Goal: Obtain resource: Download file/media

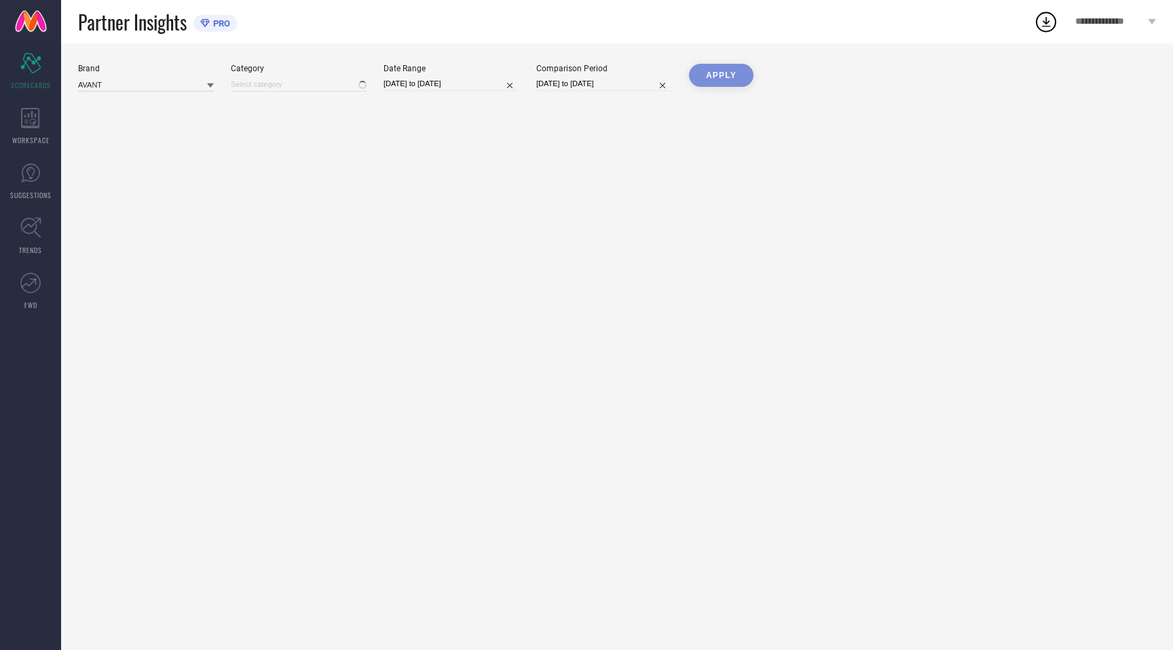
type input "All"
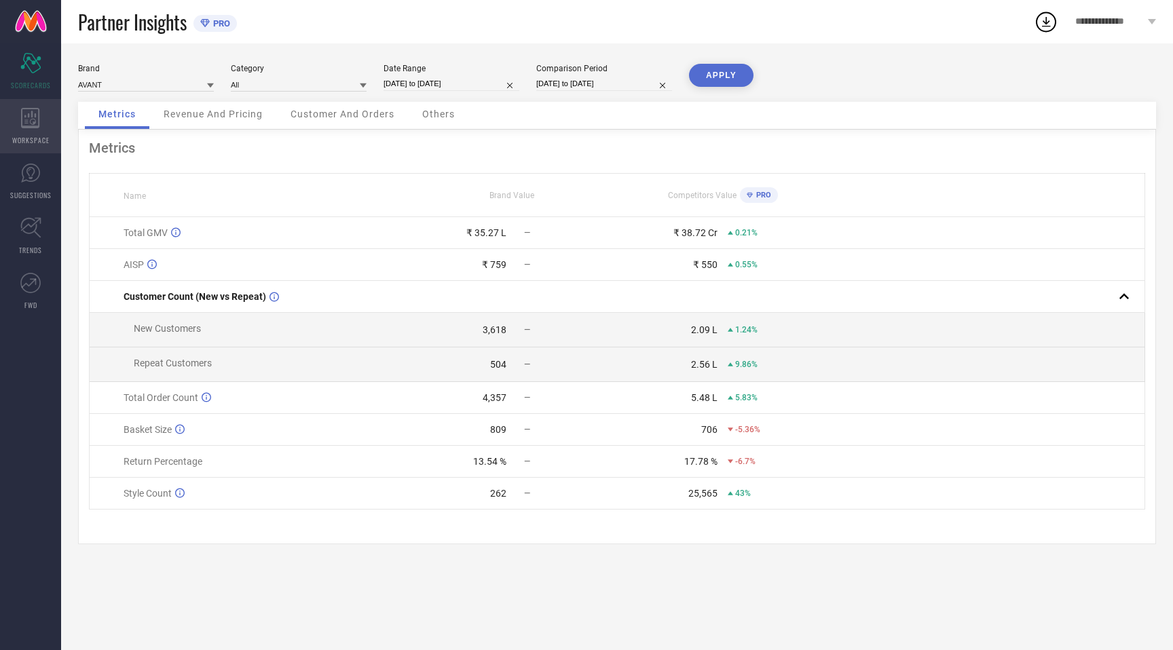
click at [25, 108] on icon at bounding box center [30, 118] width 18 height 20
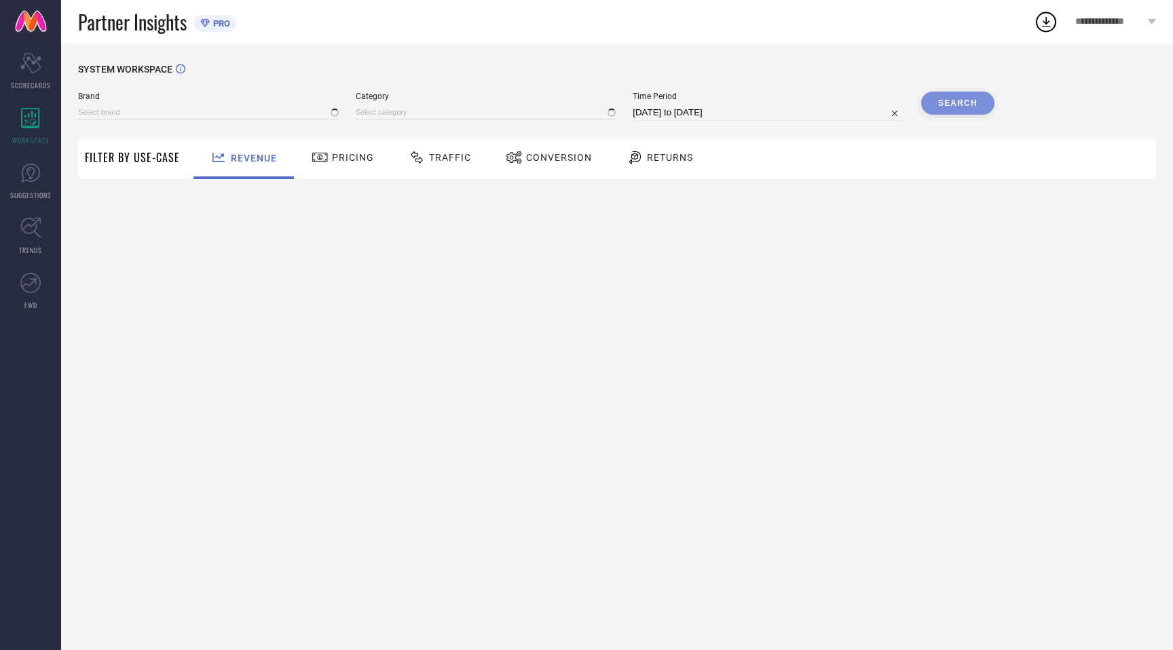
type input "AVANT"
type input "All"
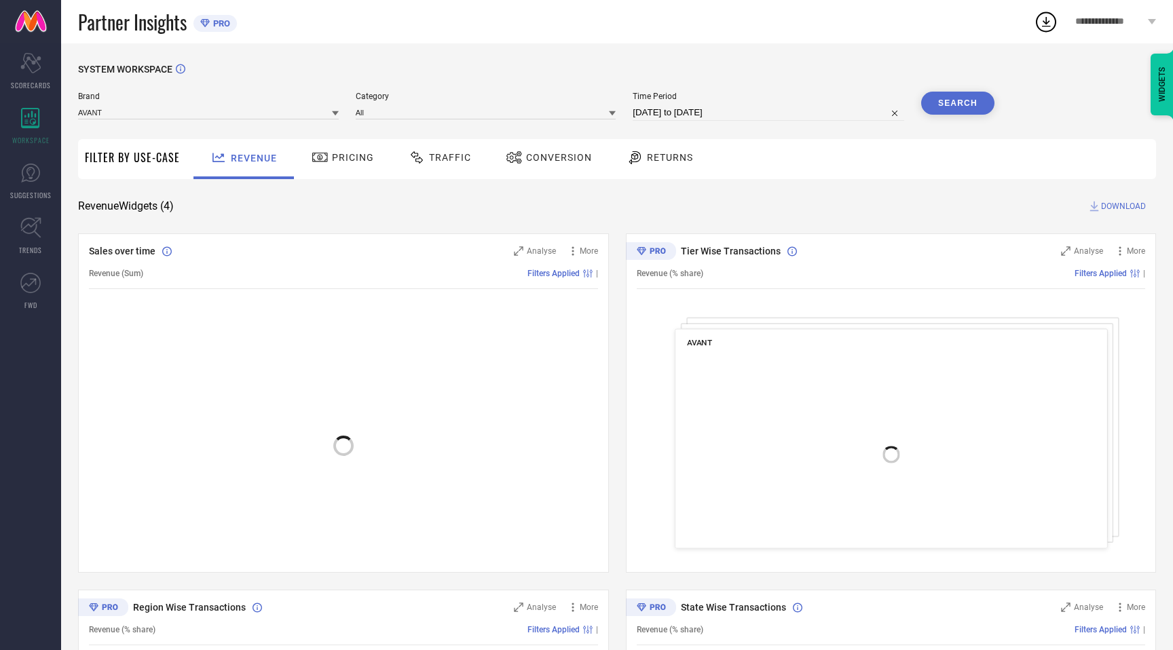
click at [441, 170] on div "Traffic" at bounding box center [440, 159] width 96 height 40
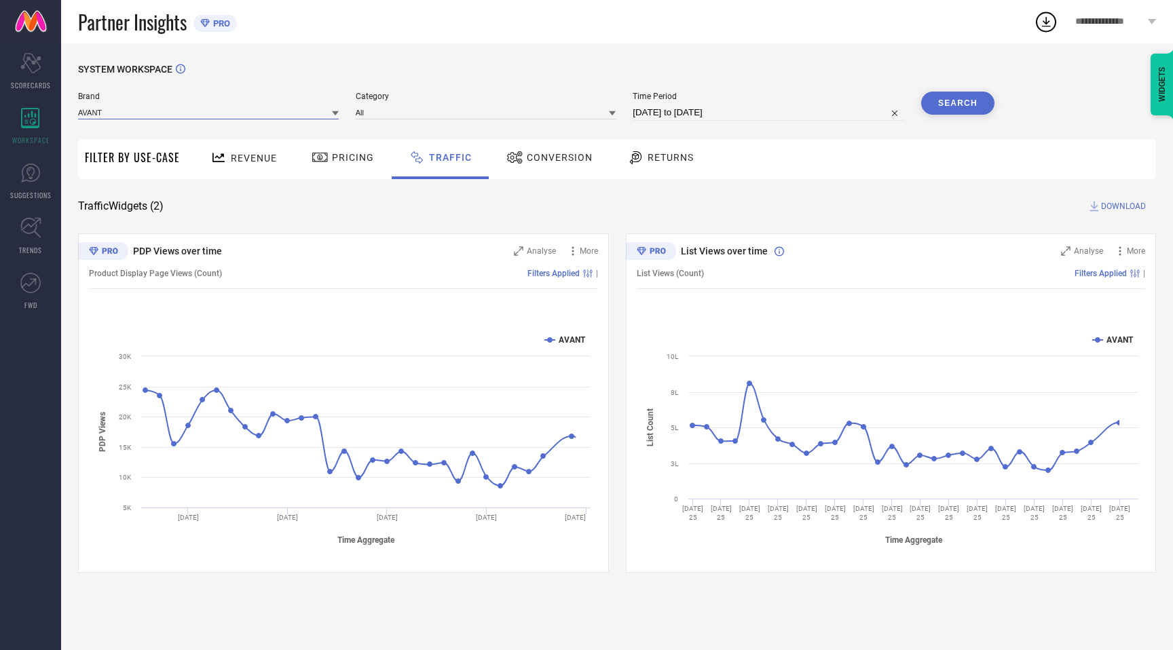
click at [283, 109] on input at bounding box center [208, 112] width 261 height 14
click at [242, 150] on div "CULT" at bounding box center [208, 154] width 261 height 23
click at [412, 113] on input at bounding box center [486, 112] width 261 height 14
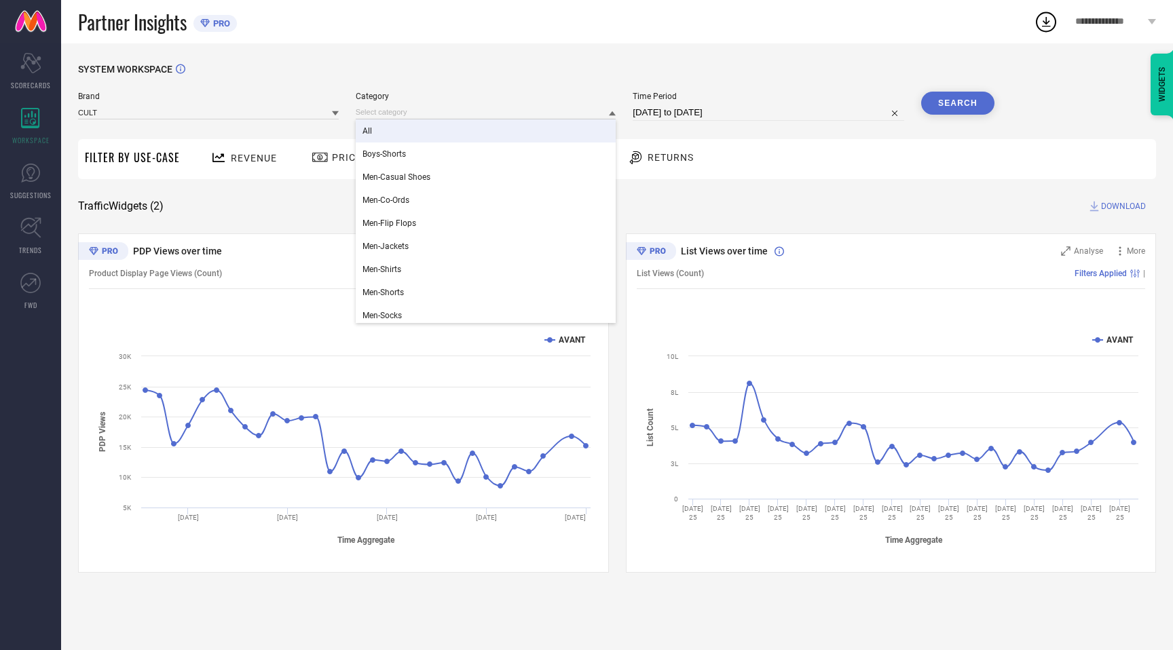
click at [388, 137] on div "All" at bounding box center [486, 131] width 261 height 23
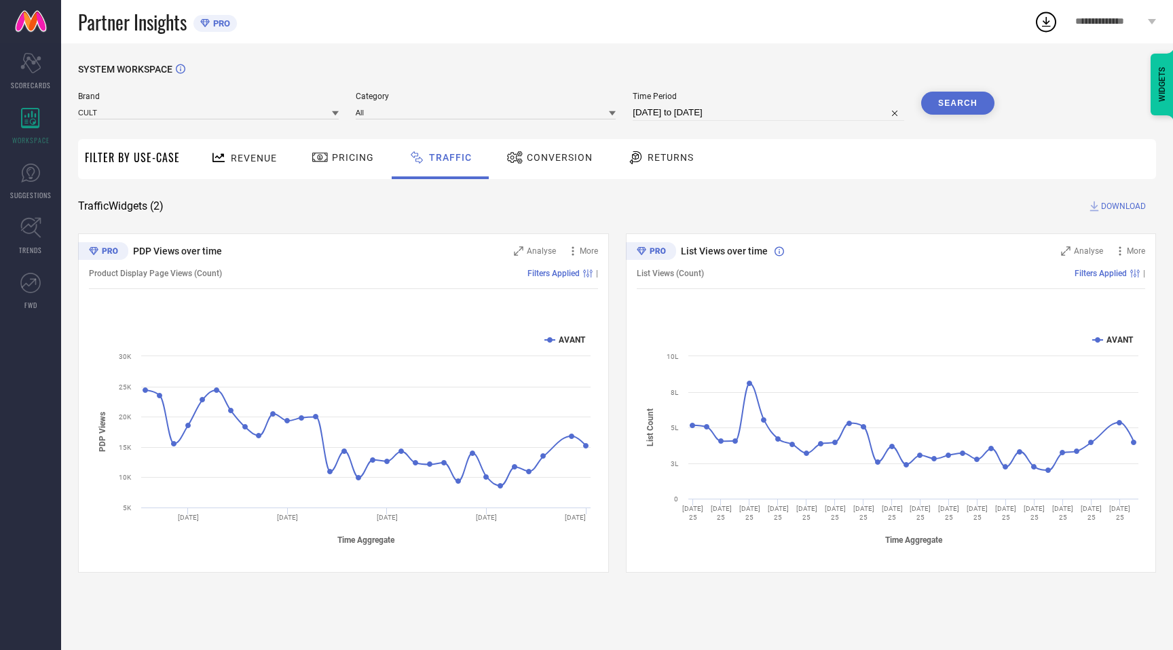
click at [677, 116] on input "[DATE] to [DATE]" at bounding box center [769, 113] width 272 height 16
select select "7"
select select "2025"
select select "8"
select select "2025"
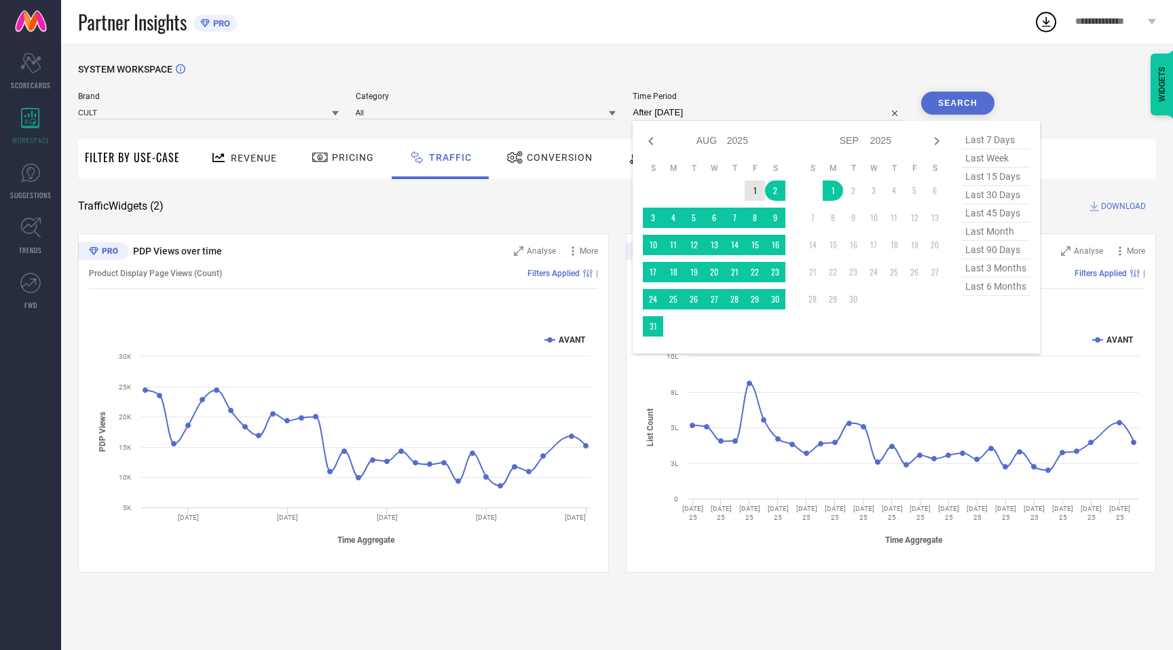
click at [764, 192] on td "1" at bounding box center [755, 191] width 20 height 20
type input "[DATE] to [DATE]"
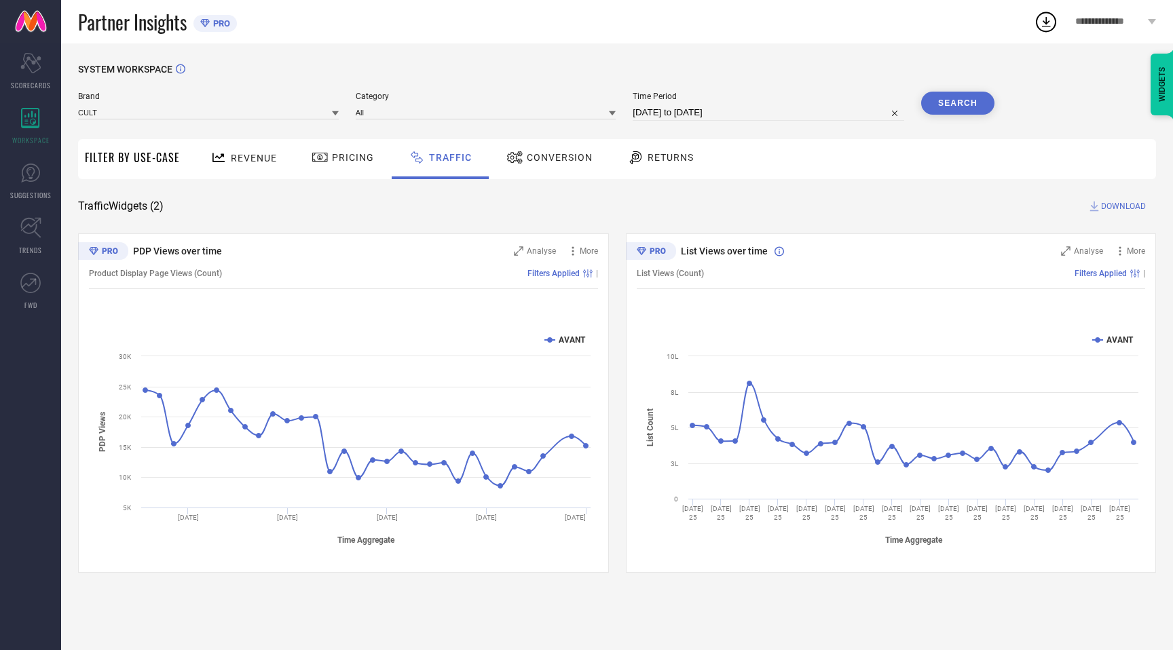
click at [963, 100] on button "Search" at bounding box center [957, 103] width 73 height 23
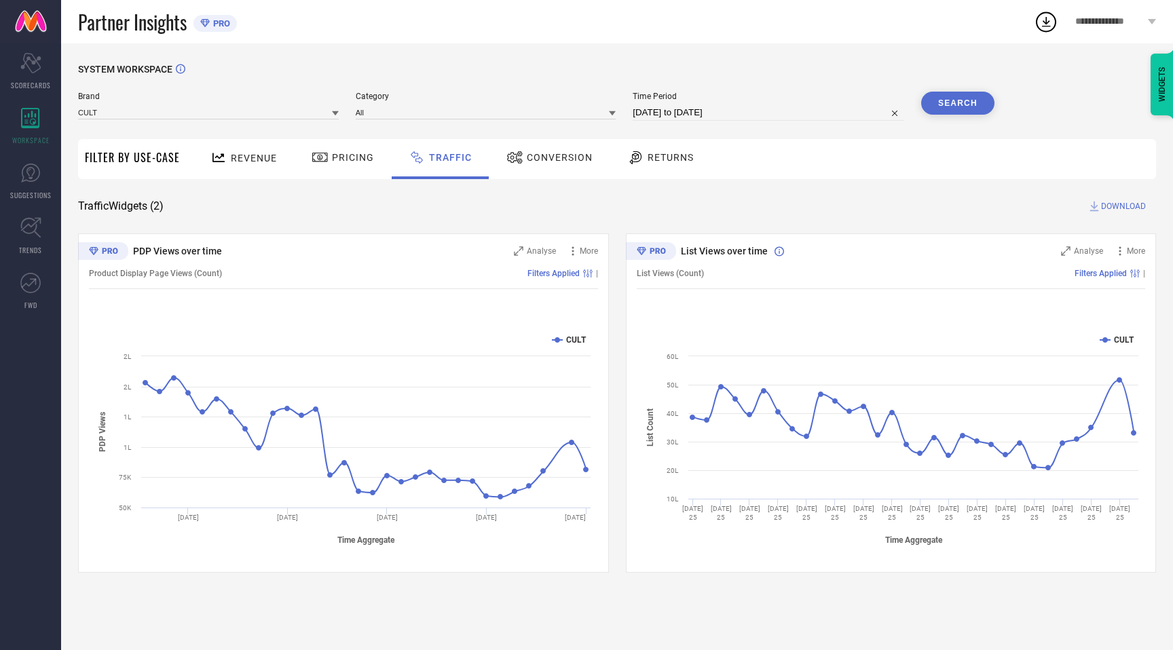
click at [1127, 205] on span "DOWNLOAD" at bounding box center [1123, 207] width 45 height 14
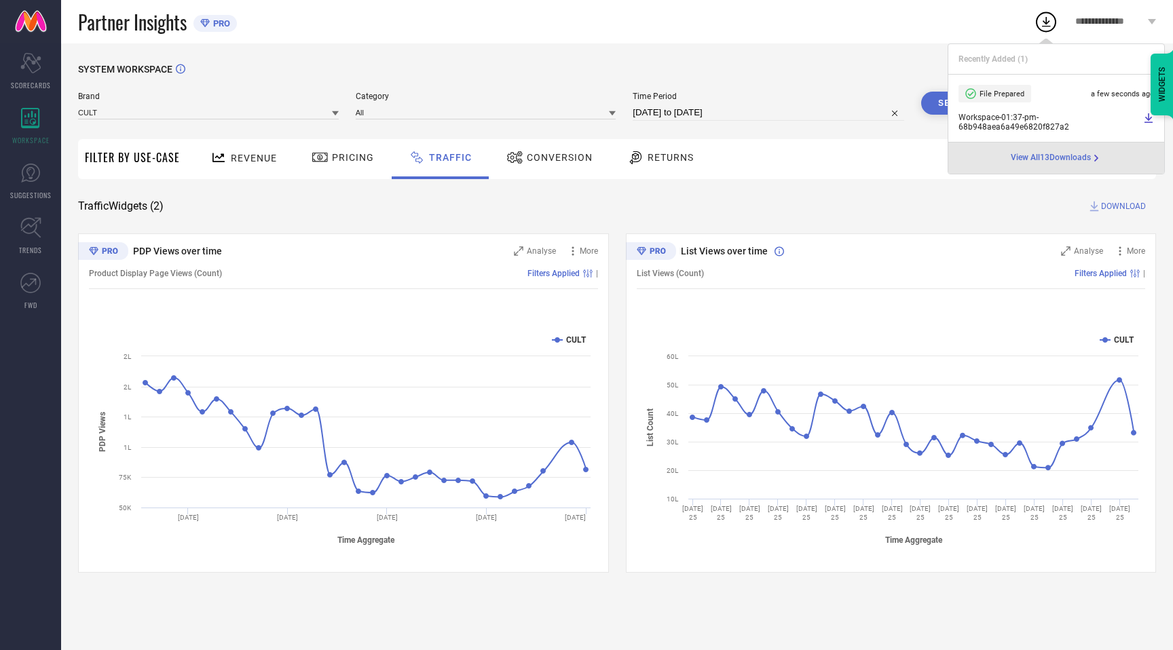
click at [1042, 28] on icon at bounding box center [1046, 22] width 24 height 24
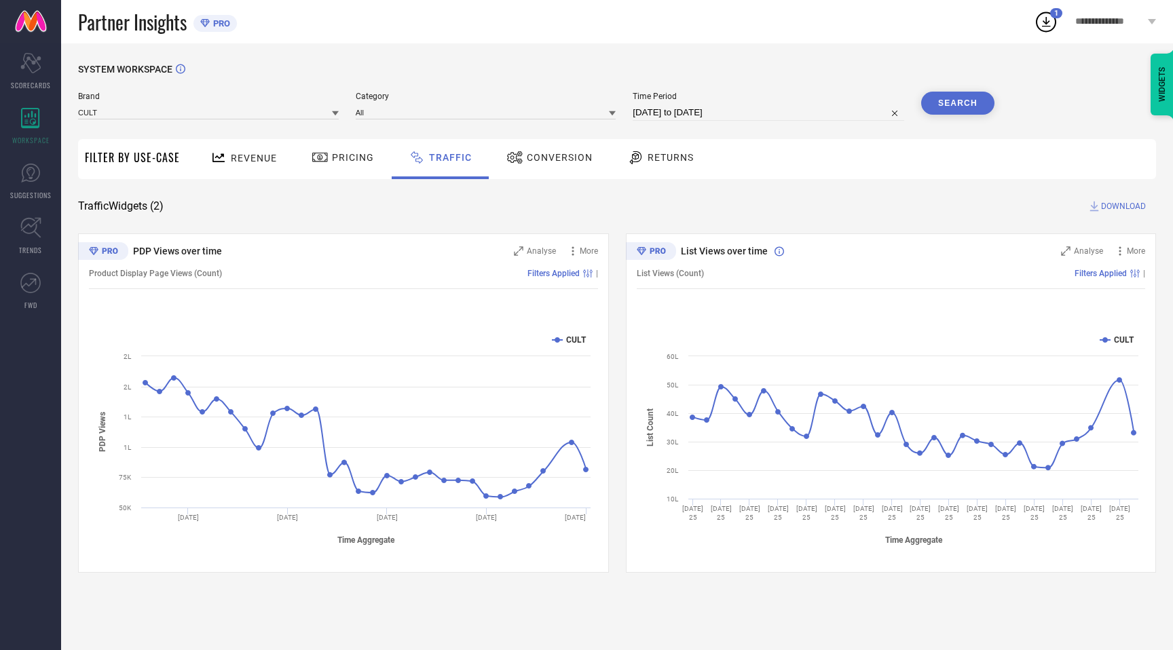
click at [1042, 28] on icon at bounding box center [1046, 22] width 24 height 24
click at [873, 42] on div "Partner Insights PRO" at bounding box center [556, 21] width 956 height 43
select select "7"
select select "2025"
select select "8"
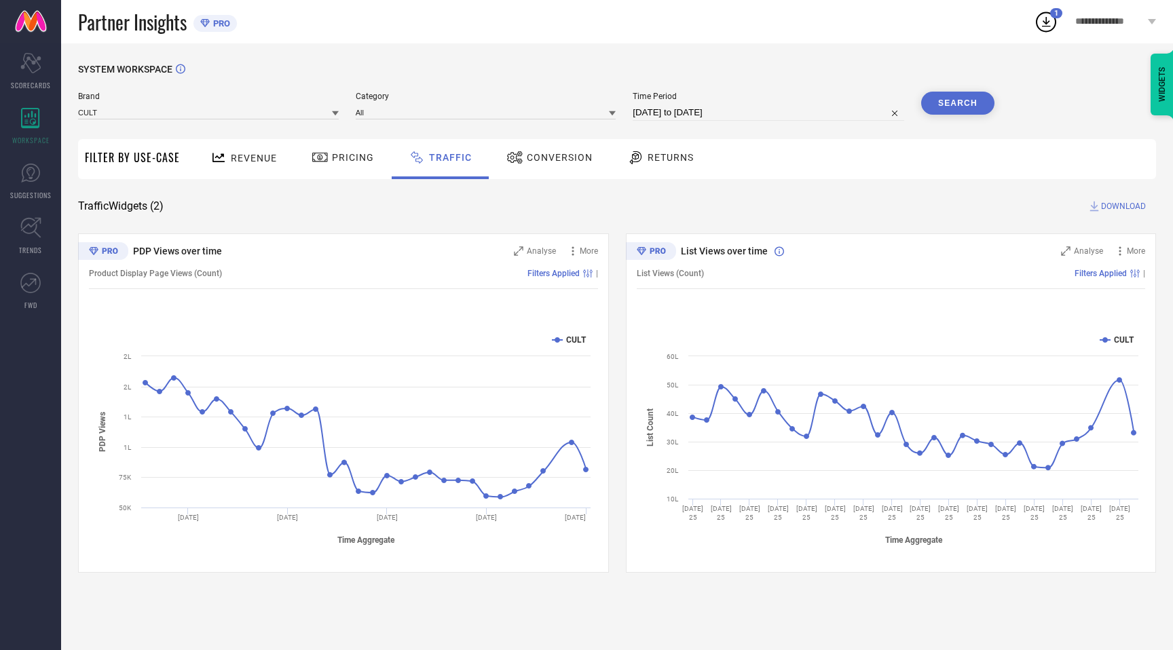
select select "2025"
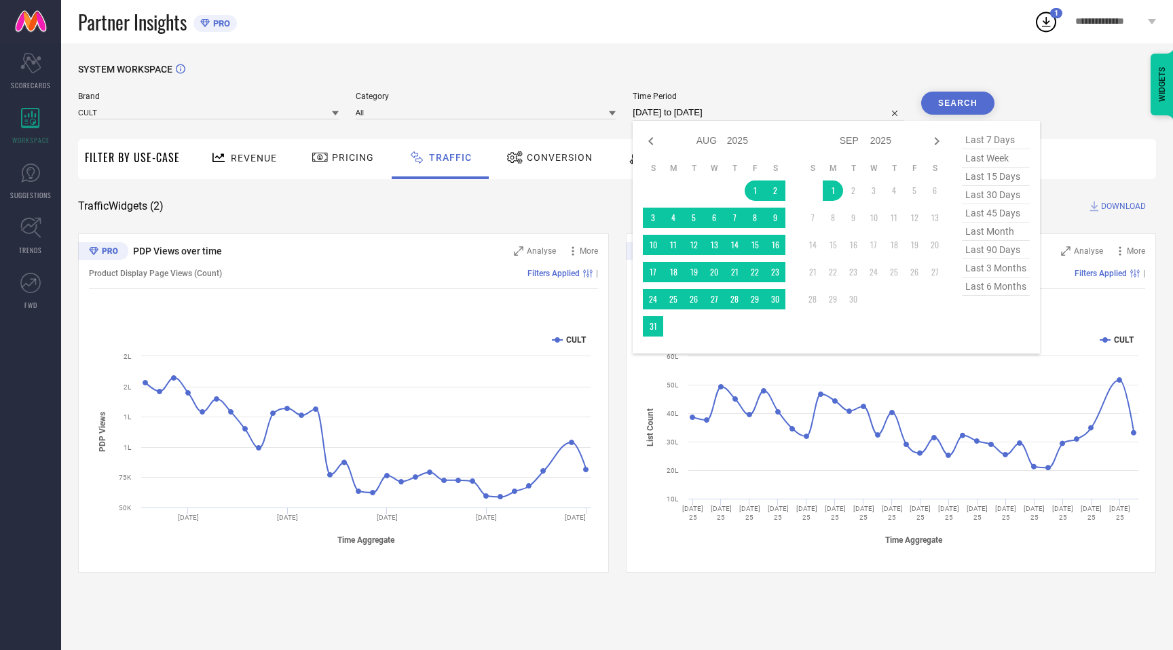
click at [665, 114] on input "[DATE] to [DATE]" at bounding box center [769, 113] width 272 height 16
